Goal: Navigation & Orientation: Find specific page/section

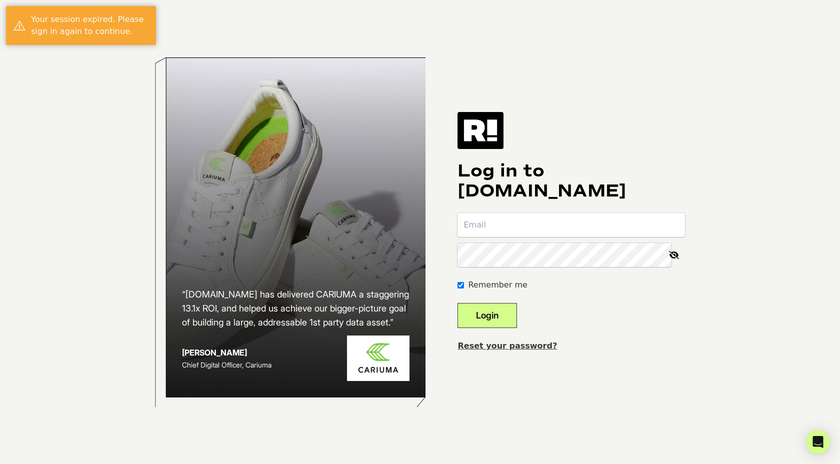
type input "[PERSON_NAME][EMAIL_ADDRESS][DOMAIN_NAME]"
click at [517, 309] on button "Login" at bounding box center [486, 315] width 59 height 25
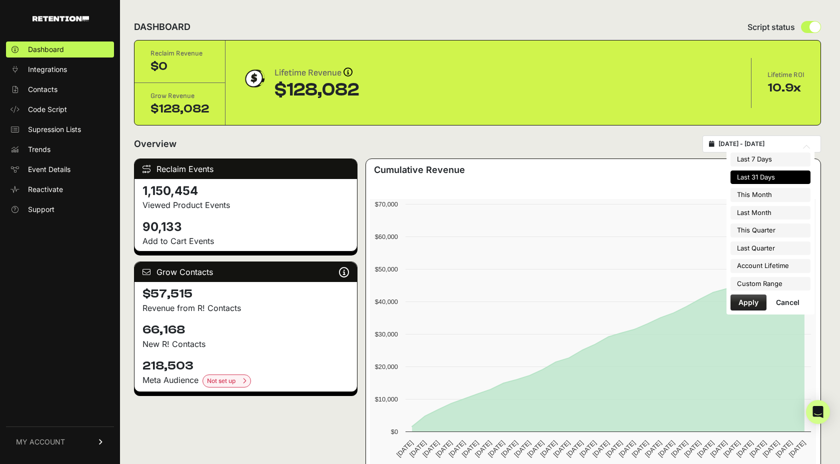
click at [737, 145] on input "[DATE] - [DATE]" at bounding box center [766, 144] width 96 height 8
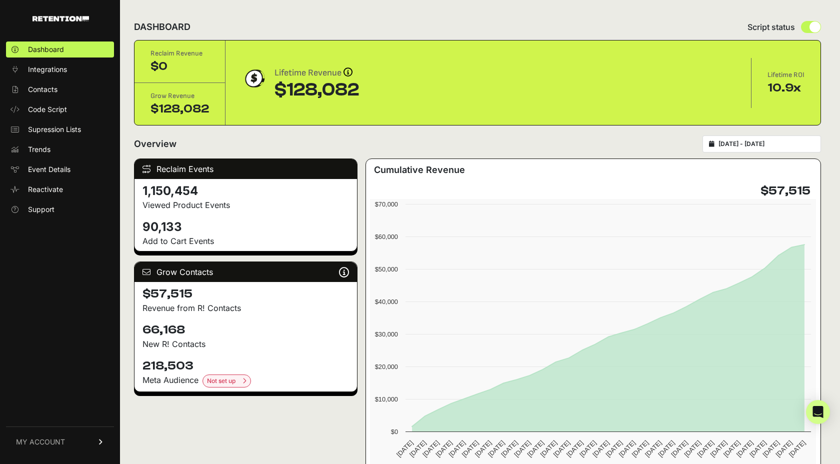
click at [604, 134] on div "DASHBOARD Script status Reclaim Revenue $0 Grow Revenue $128,082 Lifetime Reven…" at bounding box center [477, 416] width 715 height 833
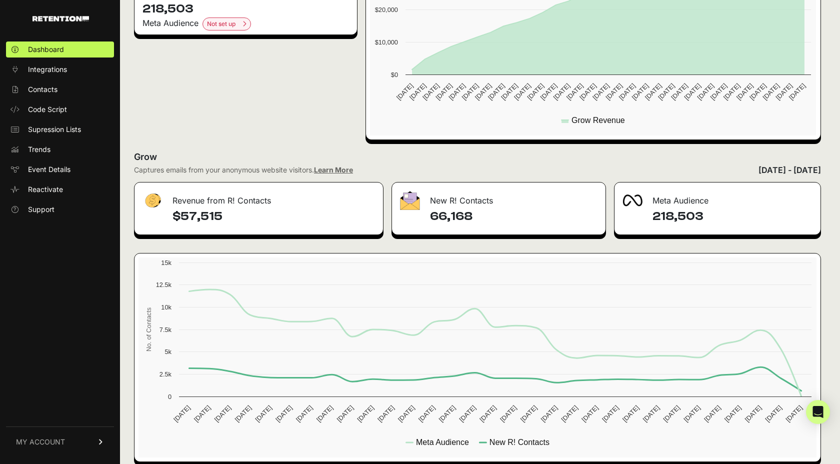
scroll to position [369, 0]
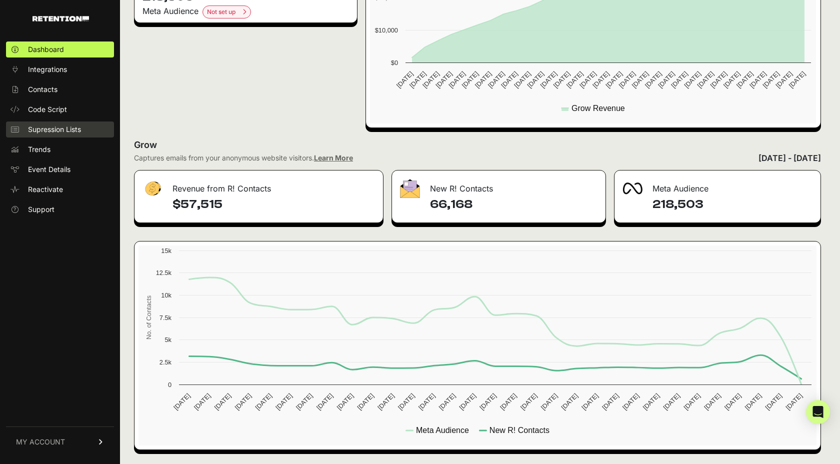
click at [70, 132] on span "Supression Lists" at bounding box center [54, 129] width 53 height 10
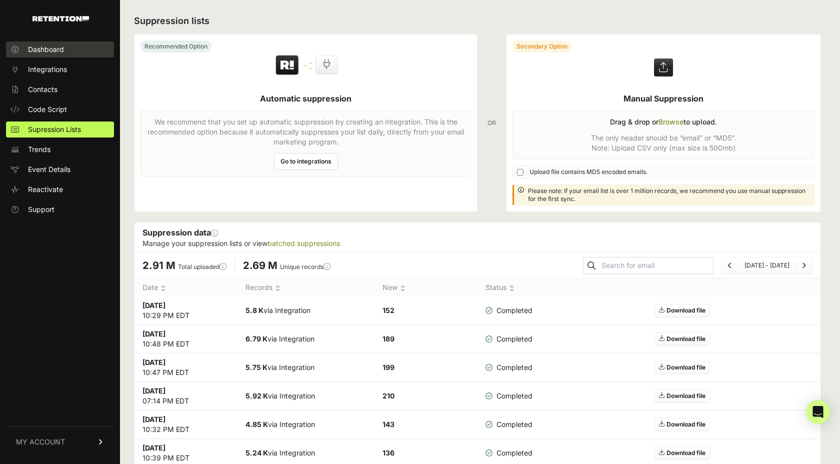
click at [50, 52] on span "Dashboard" at bounding box center [46, 49] width 36 height 10
